Goal: Find contact information: Find contact information

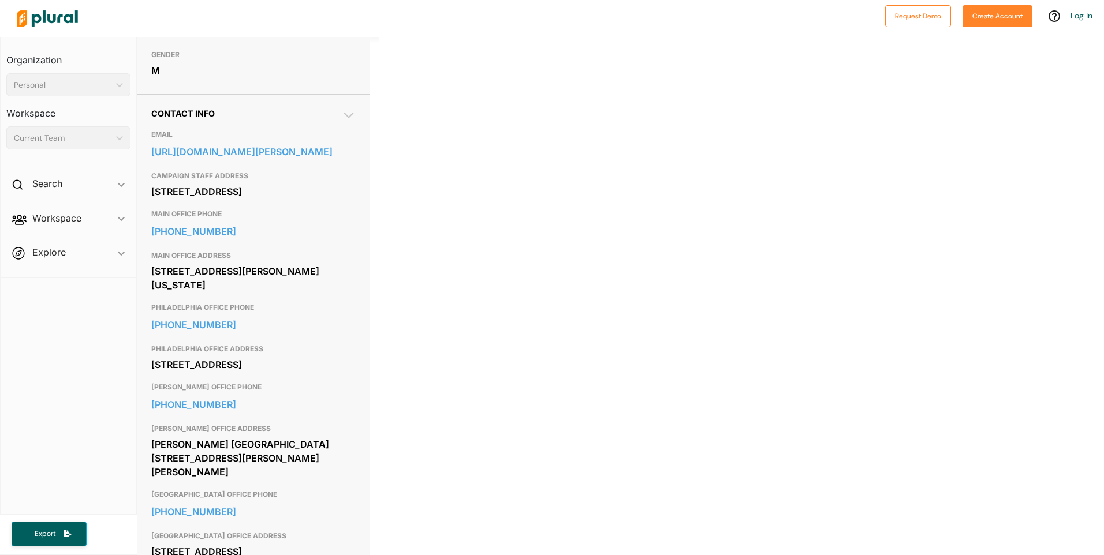
scroll to position [306, 0]
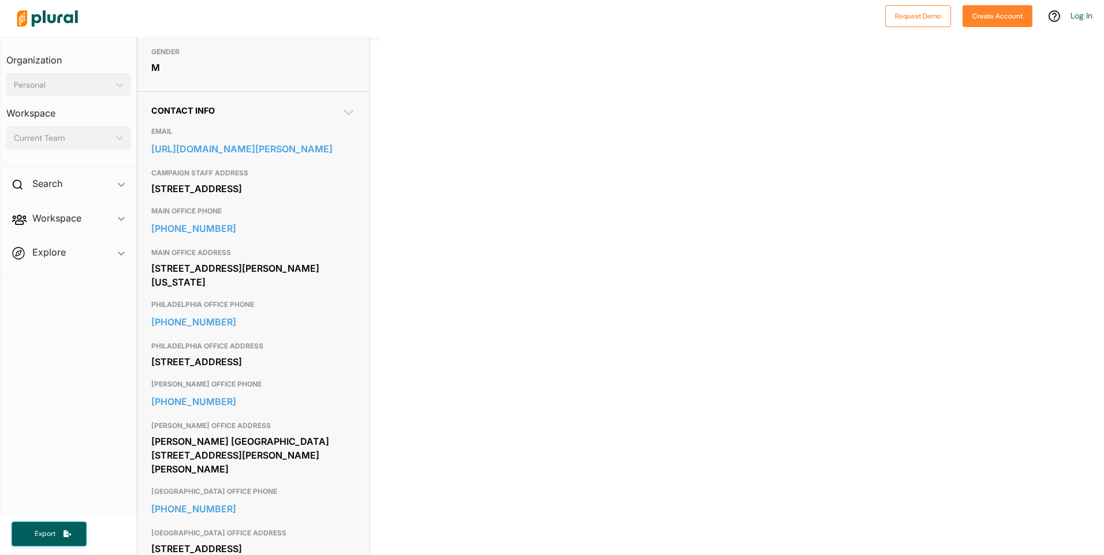
drag, startPoint x: 151, startPoint y: 172, endPoint x: 317, endPoint y: 395, distance: 277.7
click at [317, 395] on div "EMAIL https://www.fetterman.senate.gov/contact/ CAMPAIGN STAFF ADDRESS P.O Box …" at bounding box center [253, 488] width 204 height 746
copy div "CAMPAIGN STAFF ADDRESS P.O Box 6061 Pittsburgh, PA 15211 MAIN OFFICE PHONE 202-…"
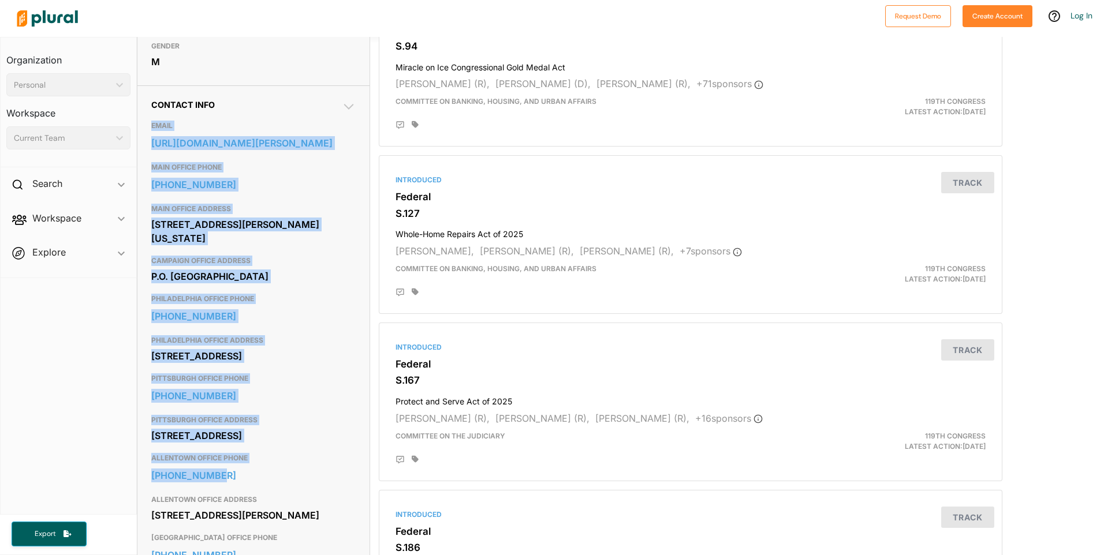
scroll to position [320, 0]
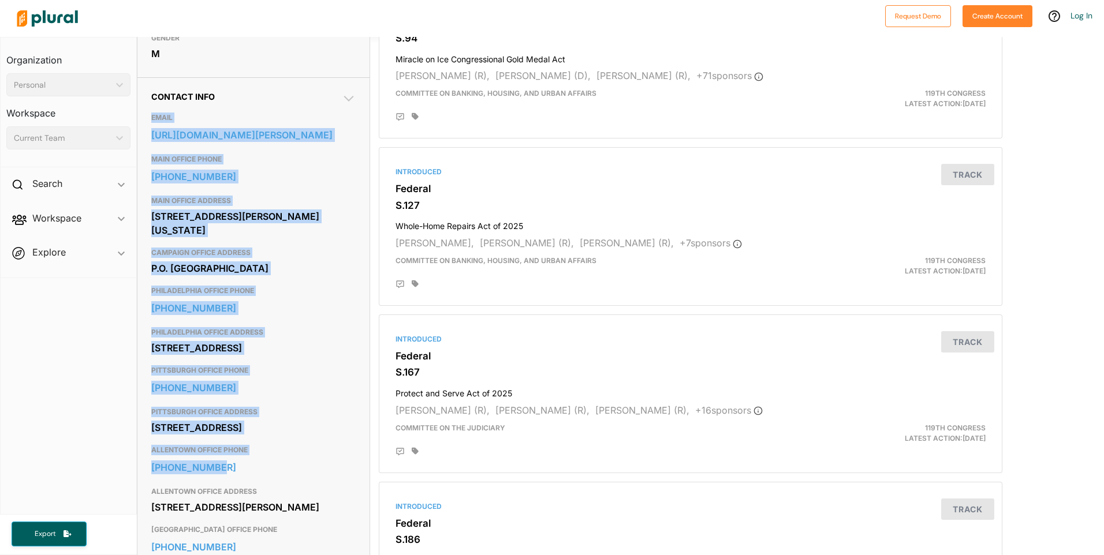
drag, startPoint x: 151, startPoint y: 434, endPoint x: 317, endPoint y: 395, distance: 170.1
click at [317, 395] on div "EMAIL [URL][DOMAIN_NAME][PERSON_NAME] MAIN OFFICE PHONE [PHONE_NUMBER] MAIN OFF…" at bounding box center [253, 528] width 204 height 853
copy div "EMAIL [URL][DOMAIN_NAME][PERSON_NAME] MAIN OFFICE PHONE [PHONE_NUMBER] MAIN OFF…"
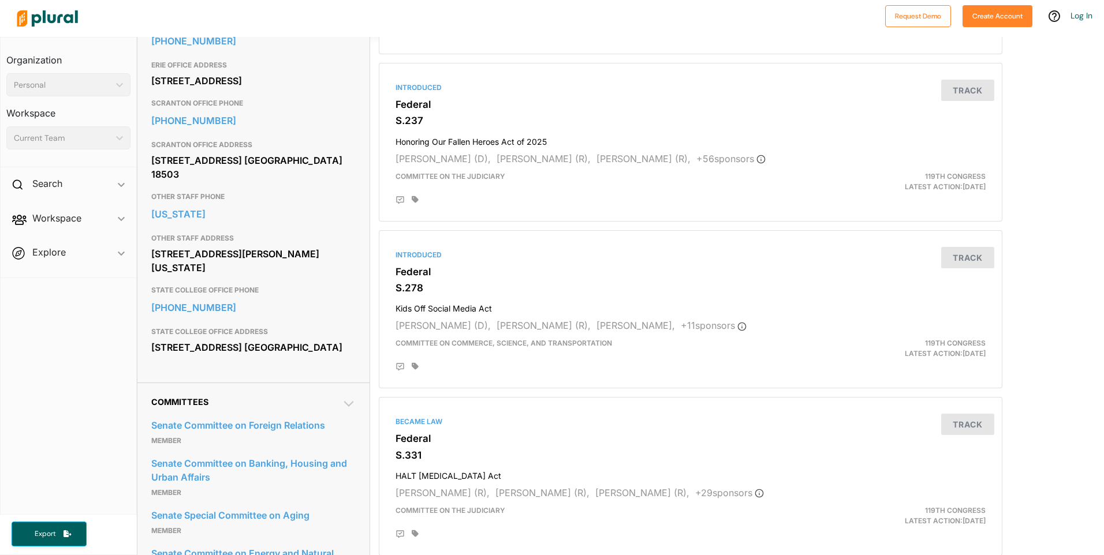
scroll to position [910, 0]
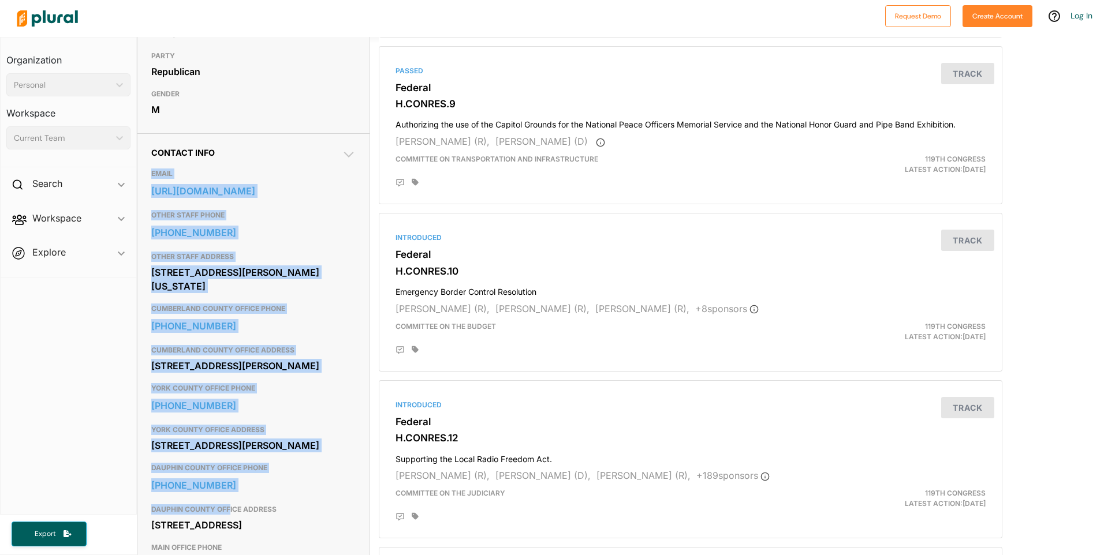
scroll to position [333, 0]
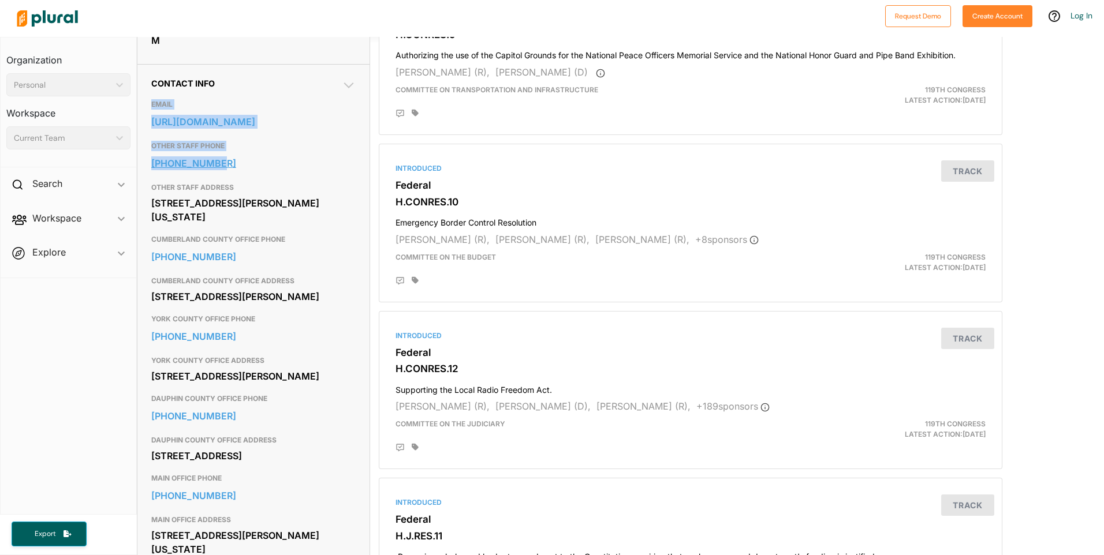
drag, startPoint x: 150, startPoint y: 439, endPoint x: 236, endPoint y: 181, distance: 272.0
click at [236, 181] on div "Contact Info EMAIL https://perry.house.gov/forms/writeyourrep/default.aspx OTHE…" at bounding box center [253, 371] width 232 height 615
copy div "EMAIL https://perry.house.gov/forms/writeyourrep/default.aspx OTHER STAFF PHONE…"
drag, startPoint x: 147, startPoint y: 384, endPoint x: 247, endPoint y: 427, distance: 108.3
click at [247, 427] on div "Contact Info EMAIL https://perry.house.gov/forms/writeyourrep/default.aspx OTHE…" at bounding box center [253, 371] width 232 height 615
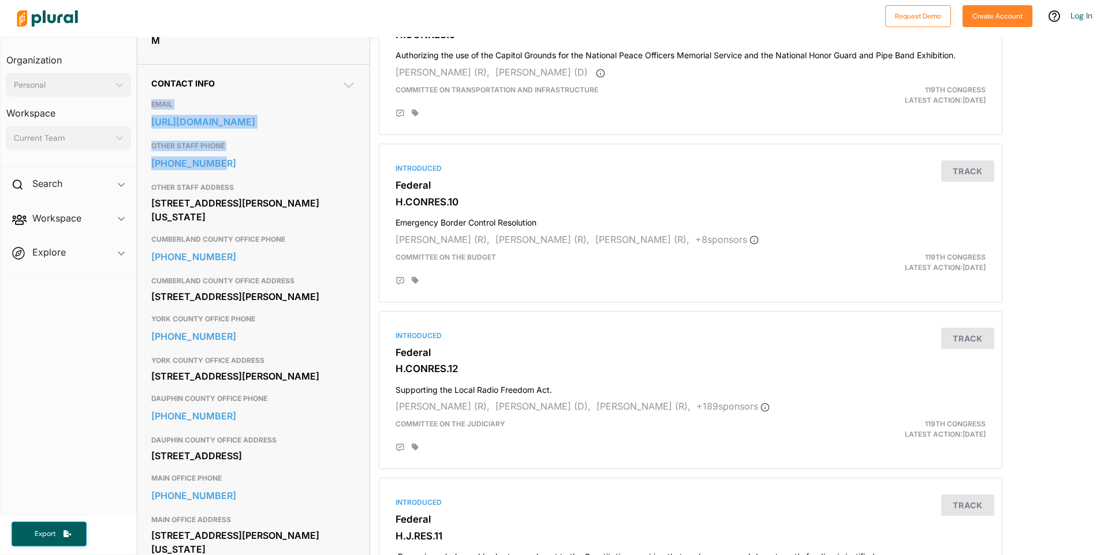
drag, startPoint x: 247, startPoint y: 427, endPoint x: 237, endPoint y: 418, distance: 13.1
click at [237, 418] on div "Contact Info EMAIL https://perry.house.gov/forms/writeyourrep/default.aspx OTHE…" at bounding box center [253, 371] width 232 height 615
copy div "YORK COUNTY OFFICE PHONE 717-893-7868 YORK COUNTY OFFICE ADDRESS 2501 Catherine…"
